Goal: Information Seeking & Learning: Learn about a topic

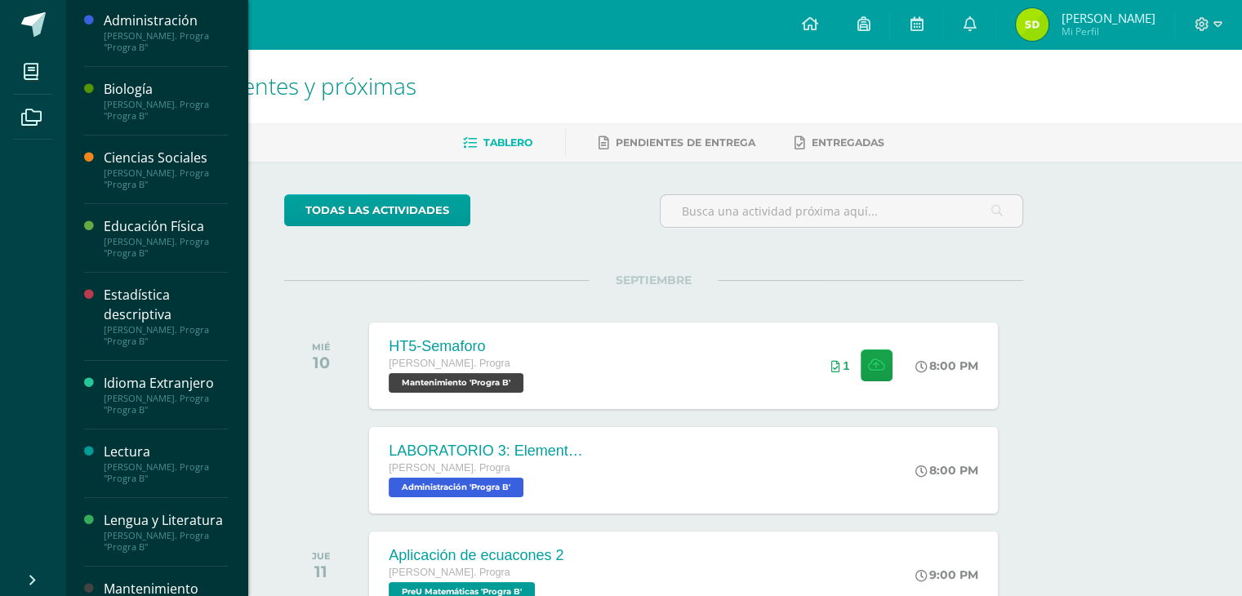
scroll to position [2, 0]
click at [122, 87] on div "Biología" at bounding box center [166, 88] width 124 height 19
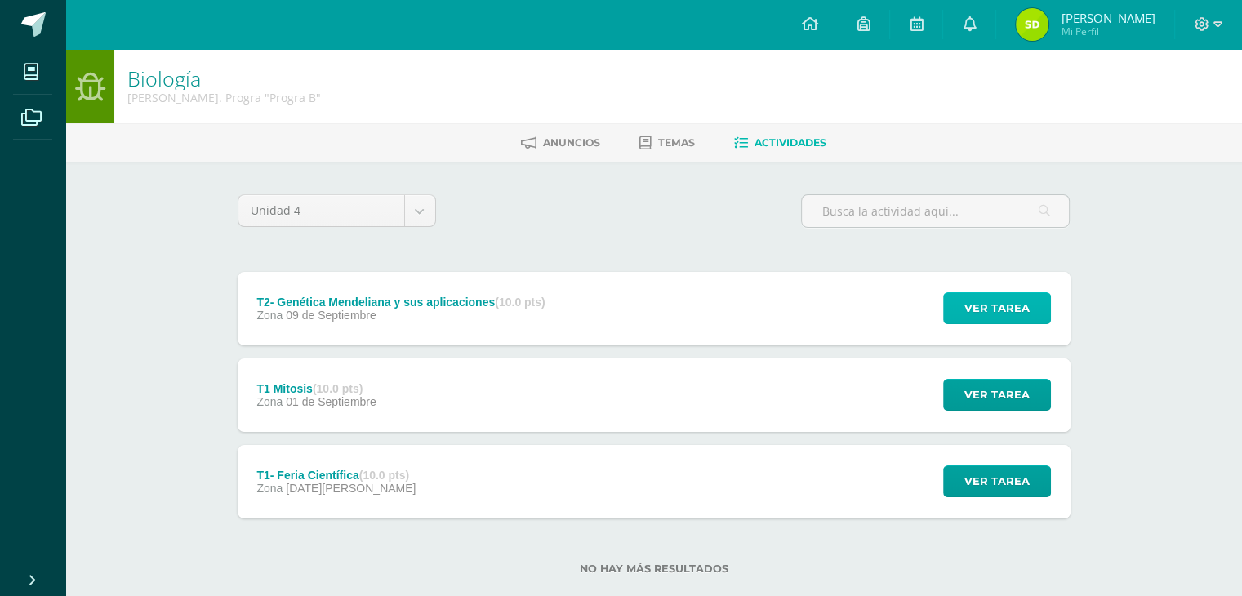
click at [1010, 318] on span "Ver tarea" at bounding box center [997, 308] width 65 height 30
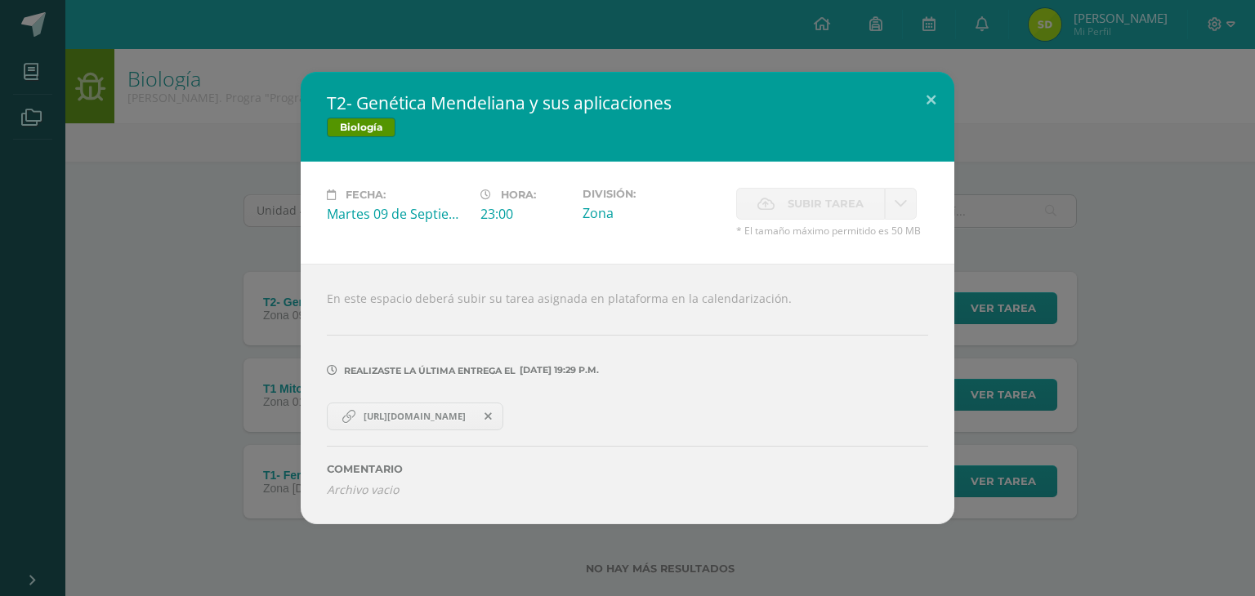
click at [419, 416] on span "[URL][DOMAIN_NAME]" at bounding box center [414, 416] width 118 height 13
click at [912, 105] on button at bounding box center [930, 100] width 47 height 56
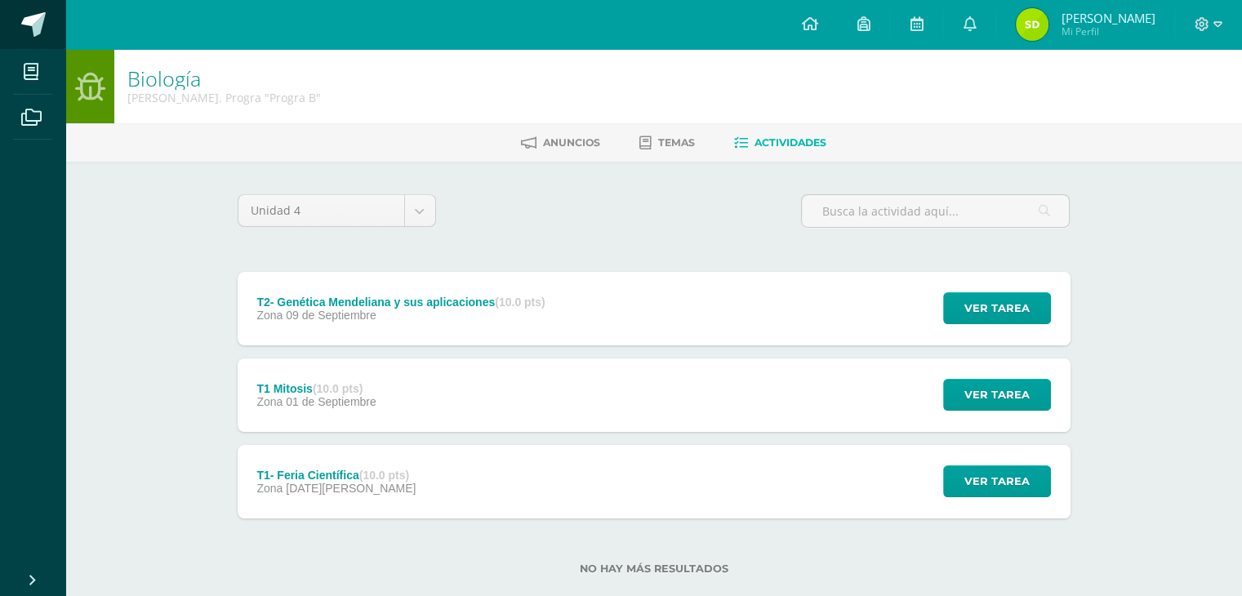
click at [37, 20] on span at bounding box center [33, 24] width 25 height 25
